Goal: Task Accomplishment & Management: Manage account settings

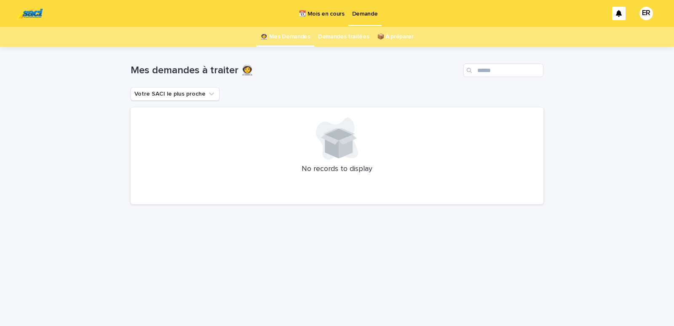
click at [317, 10] on p "📆 Mois en cours" at bounding box center [321, 9] width 45 height 18
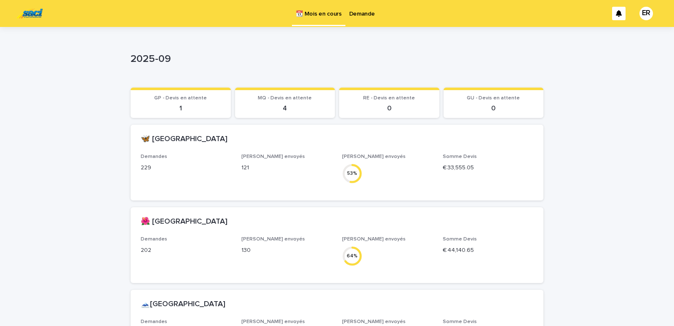
click at [358, 16] on p "Demande" at bounding box center [362, 9] width 26 height 18
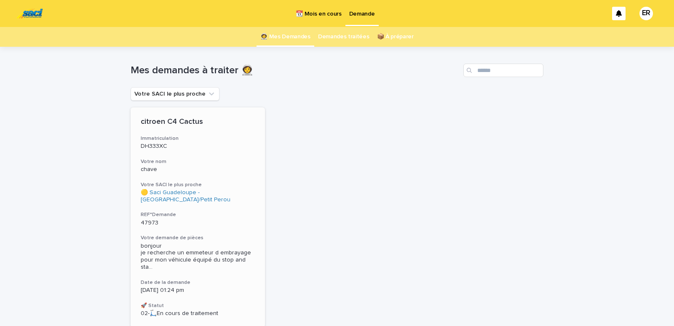
click at [184, 157] on div "citroen C4 Cactus Immatriculation DH333XC Votre nom chave Votre SACI le plus pr…" at bounding box center [198, 217] width 134 height 220
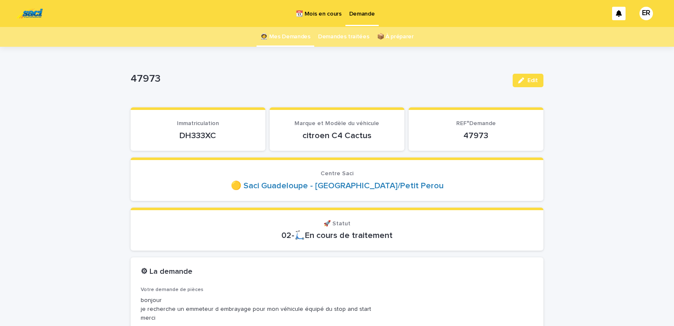
scroll to position [36, 0]
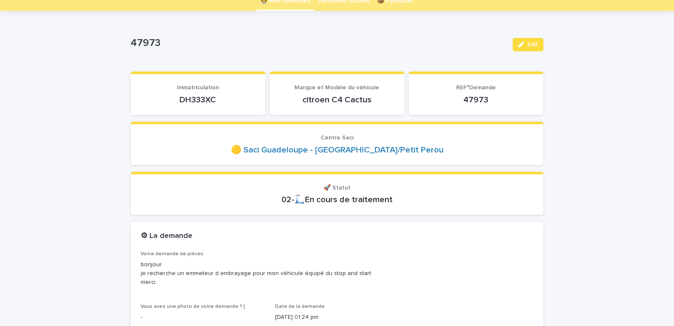
drag, startPoint x: 165, startPoint y: 101, endPoint x: 223, endPoint y: 96, distance: 57.5
click at [223, 96] on p "DH333XC" at bounding box center [198, 100] width 115 height 10
copy p "DH333XC"
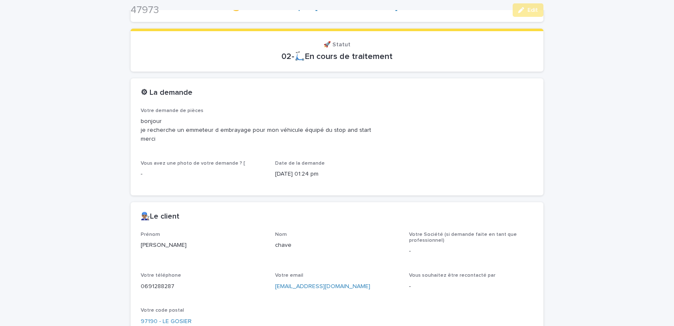
scroll to position [322, 0]
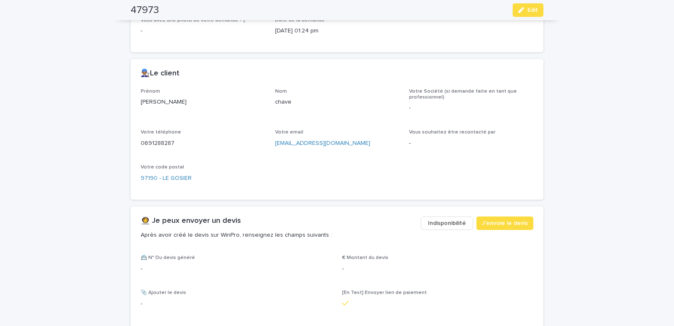
click at [434, 224] on span "Indisponibilité" at bounding box center [447, 223] width 38 height 8
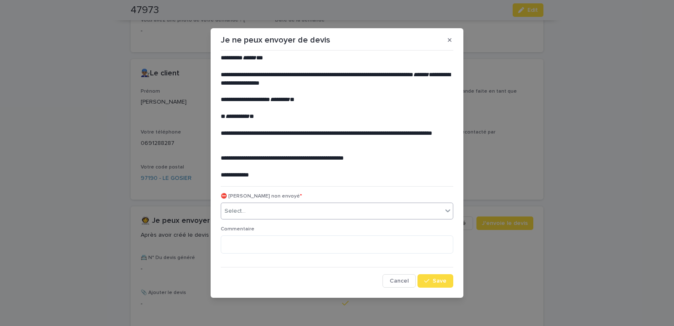
click at [260, 211] on div "Select..." at bounding box center [331, 211] width 221 height 14
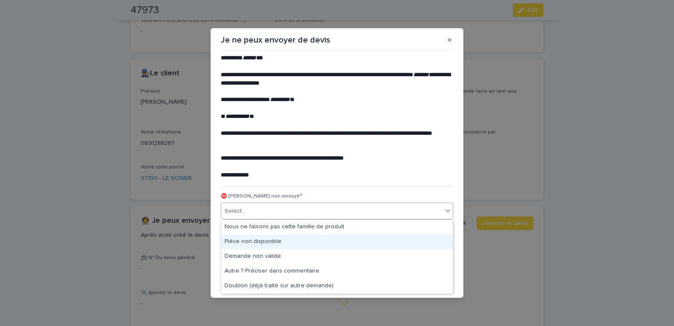
click at [238, 243] on div "Pièce non disponible" at bounding box center [337, 242] width 232 height 15
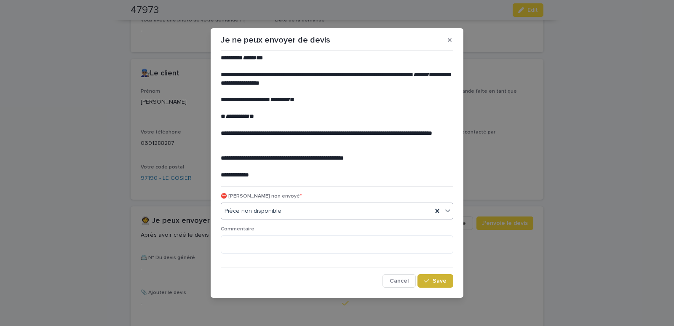
click at [424, 281] on button "Save" at bounding box center [435, 280] width 36 height 13
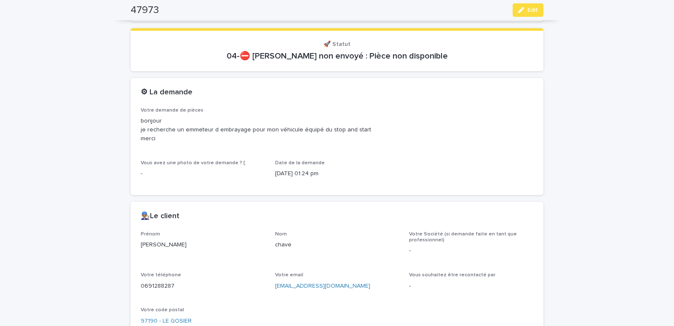
scroll to position [0, 0]
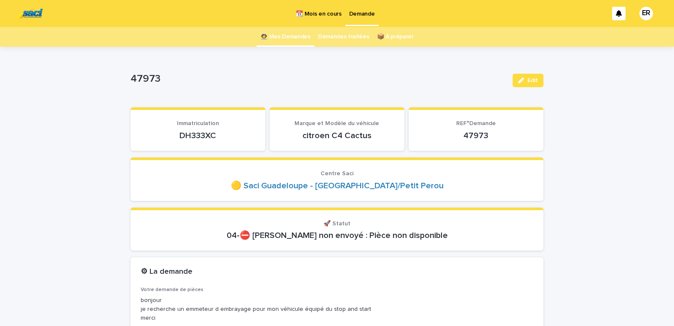
click at [283, 35] on link "👩‍🚀 Mes Demandes" at bounding box center [285, 37] width 50 height 20
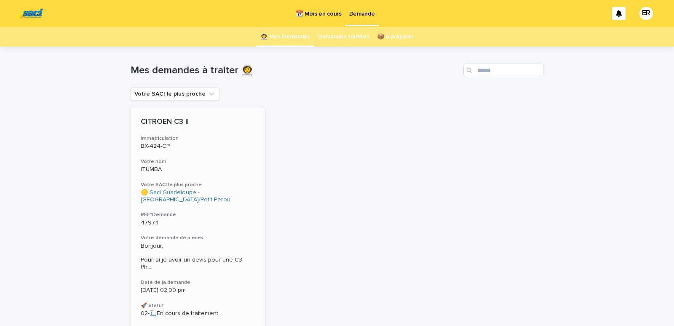
click at [195, 155] on div "CITROEN C3 II Immatriculation BX-424-CP Votre nom ITUMBA Votre SACI le plus pro…" at bounding box center [198, 217] width 134 height 220
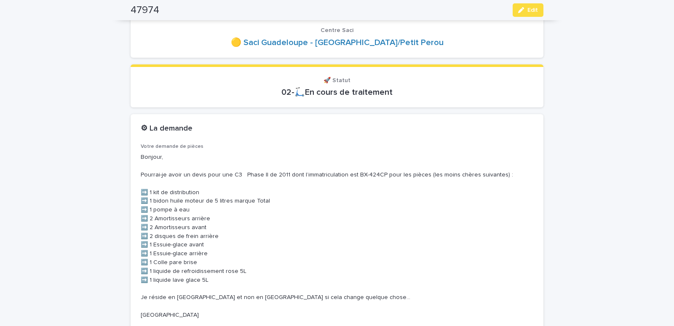
scroll to position [36, 0]
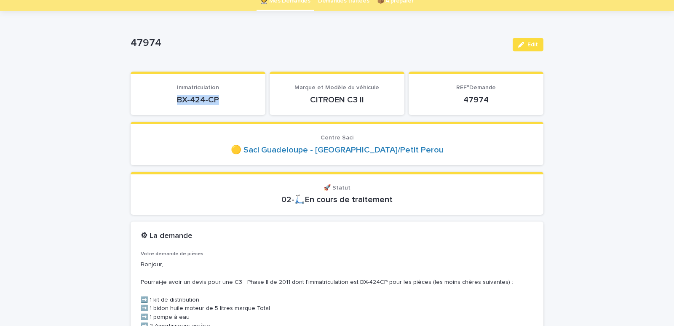
drag, startPoint x: 172, startPoint y: 99, endPoint x: 222, endPoint y: 98, distance: 50.5
click at [222, 98] on p "BX-424-CP" at bounding box center [198, 100] width 115 height 10
copy p "BX-424-CP"
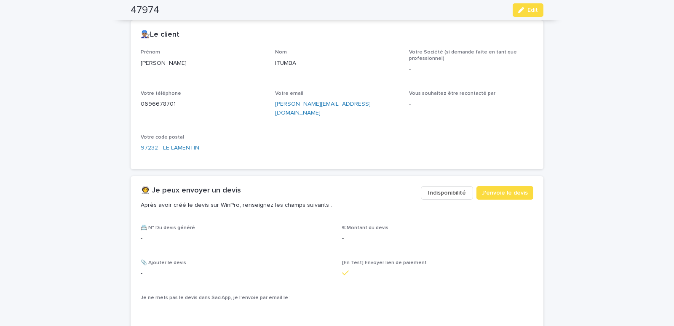
scroll to position [573, 0]
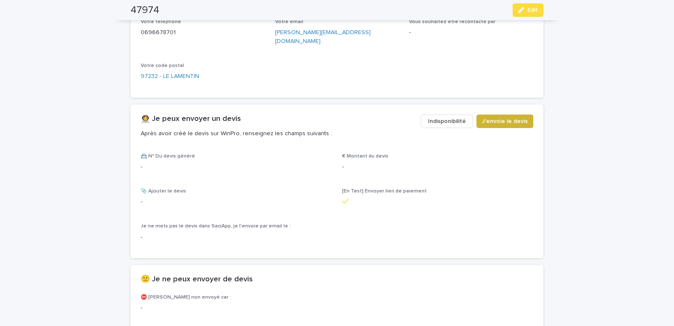
click at [503, 117] on span "J'envoie le devis" at bounding box center [505, 121] width 46 height 8
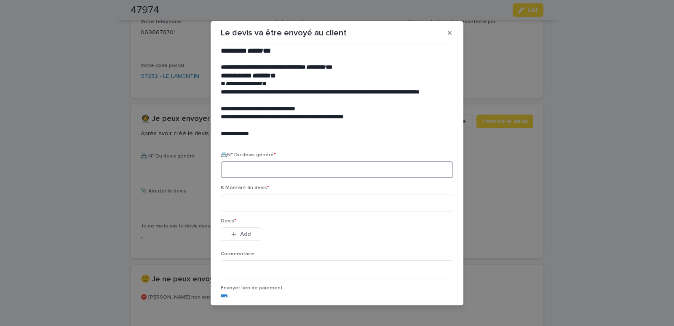
click at [240, 171] on input at bounding box center [337, 169] width 232 height 17
type input "********"
click at [257, 199] on input at bounding box center [337, 203] width 232 height 17
type input "******"
click at [236, 233] on div "button" at bounding box center [235, 234] width 8 height 6
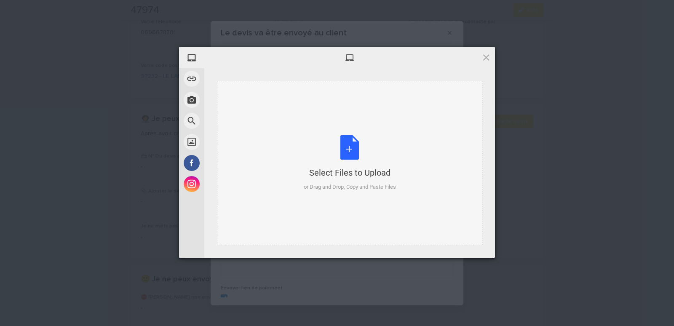
click at [269, 96] on div "Select Files to Upload or Drag and Drop, Copy and Paste Files" at bounding box center [349, 163] width 265 height 164
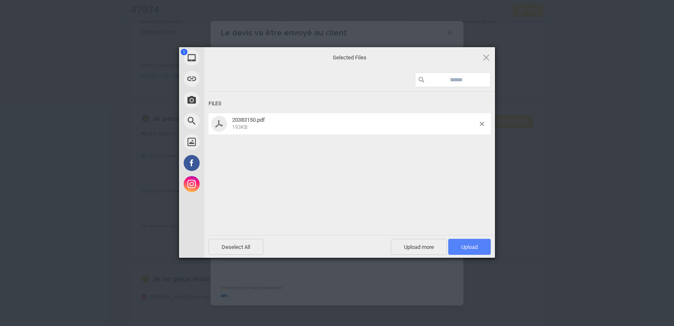
click at [462, 245] on span "Upload 1" at bounding box center [469, 247] width 16 height 6
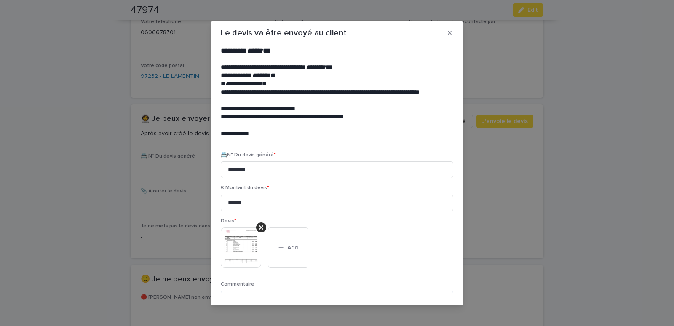
scroll to position [69, 0]
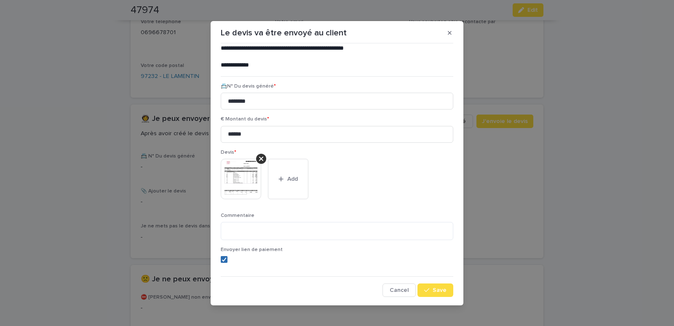
click at [223, 260] on icon at bounding box center [223, 259] width 5 height 4
click at [252, 235] on textarea at bounding box center [337, 231] width 232 height 18
type textarea "**********"
click at [432, 291] on span "Save" at bounding box center [439, 290] width 14 height 6
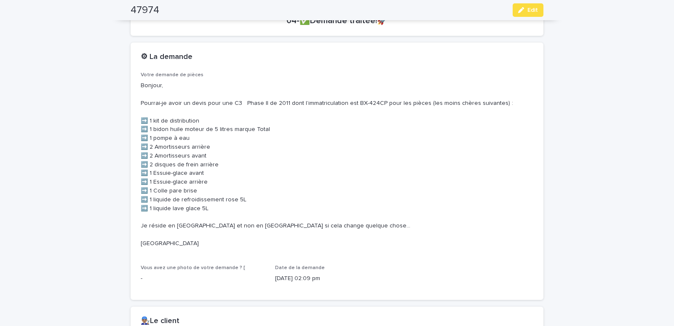
scroll to position [0, 0]
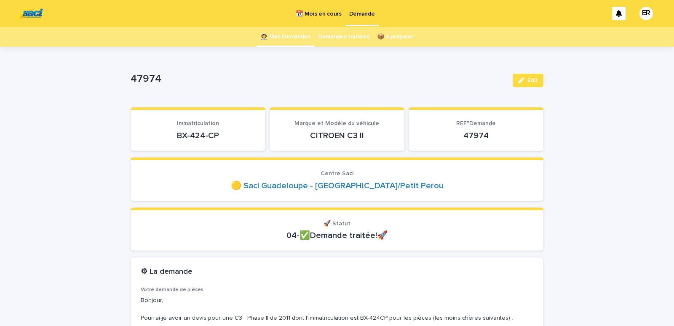
click at [280, 35] on link "👩‍🚀 Mes Demandes" at bounding box center [285, 37] width 50 height 20
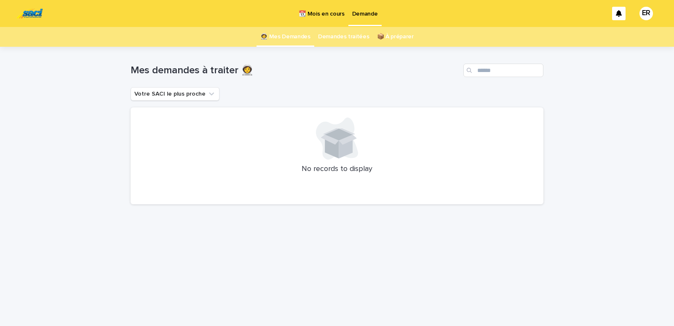
click at [319, 13] on p "📆 Mois en cours" at bounding box center [321, 9] width 45 height 18
